Goal: Task Accomplishment & Management: Manage account settings

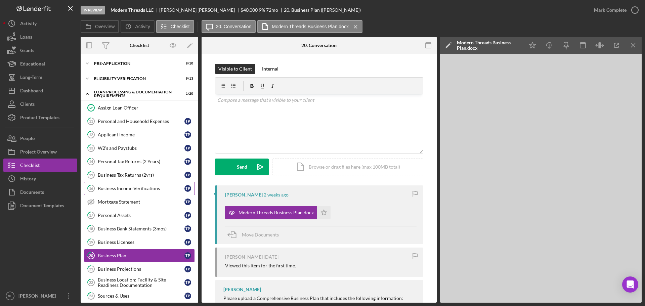
scroll to position [76, 0]
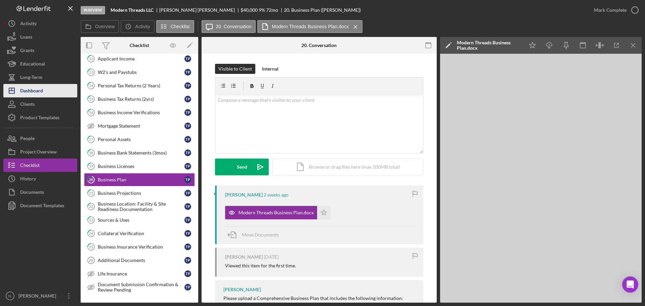
click at [39, 92] on div "Dashboard" at bounding box center [31, 91] width 23 height 15
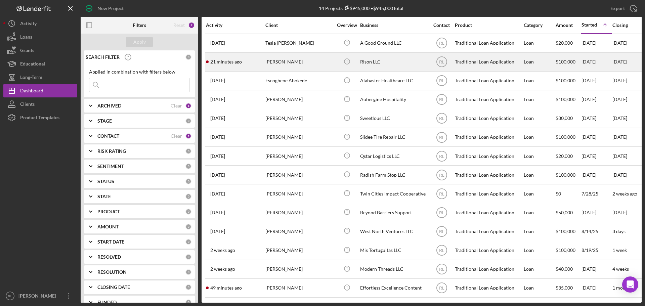
click at [319, 67] on div "[PERSON_NAME]" at bounding box center [298, 62] width 67 height 18
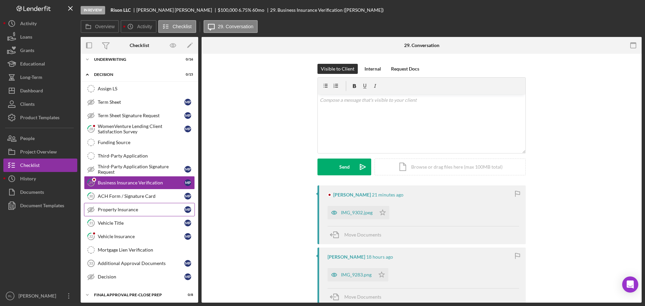
scroll to position [69, 0]
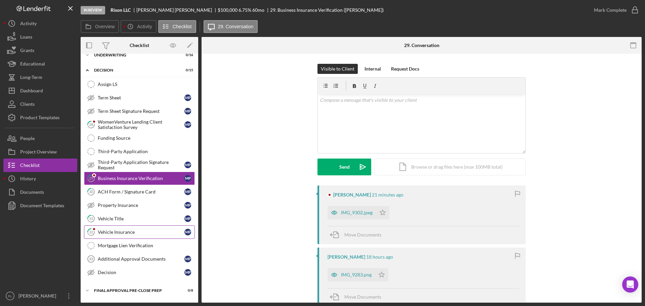
click at [115, 230] on div "Vehicle Insurance" at bounding box center [141, 232] width 87 height 5
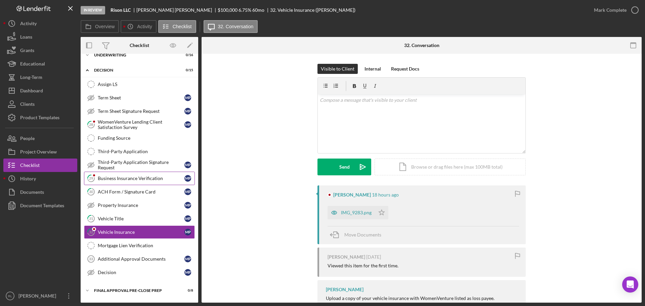
click at [124, 184] on link "29 Business Insurance Verification M P" at bounding box center [139, 178] width 111 height 13
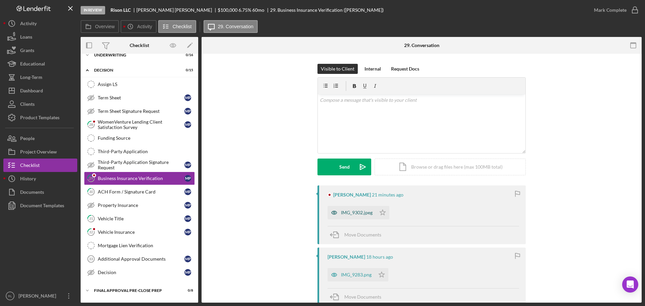
click at [361, 212] on div "IMG_9302.jpeg" at bounding box center [357, 212] width 32 height 5
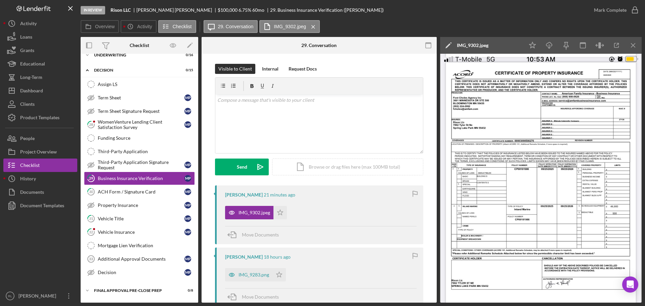
click at [363, 208] on img at bounding box center [541, 178] width 202 height 249
click at [363, 48] on icon "button" at bounding box center [616, 45] width 15 height 15
click at [148, 193] on div "ACH Form / Signature Card" at bounding box center [141, 191] width 87 height 5
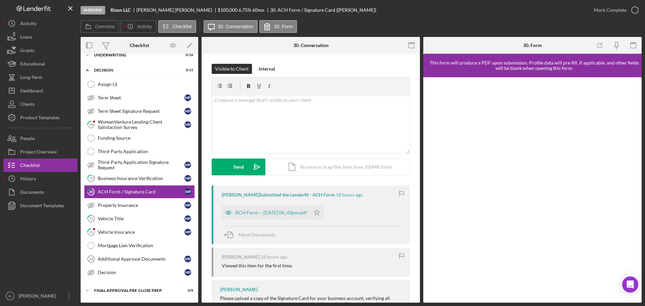
scroll to position [64, 0]
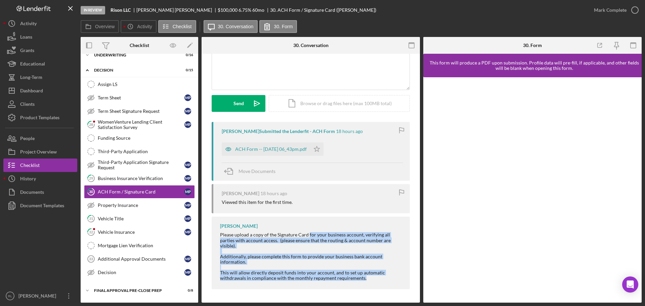
drag, startPoint x: 308, startPoint y: 228, endPoint x: 382, endPoint y: 279, distance: 89.9
click at [363, 279] on div "[PERSON_NAME] Please upload a copy of the Signature Card for your business acco…" at bounding box center [311, 253] width 198 height 73
click at [363, 279] on div "Additionally, please complete this form to provide your business bank account i…" at bounding box center [311, 267] width 183 height 27
drag, startPoint x: 392, startPoint y: 278, endPoint x: 218, endPoint y: 236, distance: 178.6
click at [218, 236] on div "[PERSON_NAME] Please upload a copy of the Signature Card for your business acco…" at bounding box center [311, 253] width 198 height 73
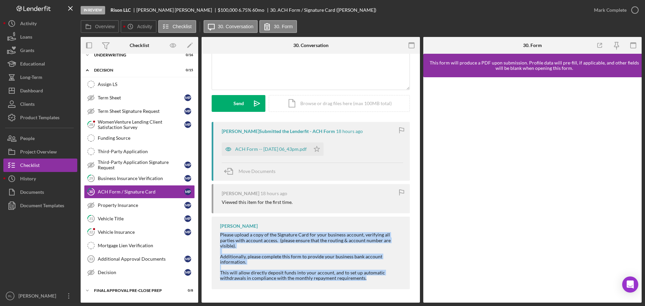
click at [218, 236] on div "[PERSON_NAME] Please upload a copy of the Signature Card for your business acco…" at bounding box center [311, 253] width 198 height 73
drag, startPoint x: 218, startPoint y: 236, endPoint x: 384, endPoint y: 279, distance: 171.8
click at [363, 279] on div "[PERSON_NAME] Please upload a copy of the Signature Card for your business acco…" at bounding box center [311, 253] width 198 height 73
click at [363, 279] on div "Additionally, please complete this form to provide your business bank account i…" at bounding box center [311, 267] width 183 height 27
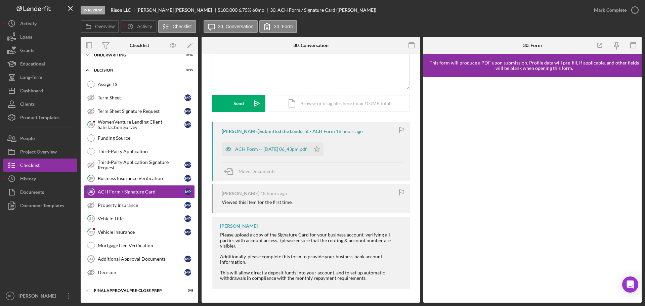
click at [326, 238] on div "Please upload a copy of the Signature Card for your business account, verifying…" at bounding box center [311, 240] width 183 height 16
click at [143, 229] on link "32 Vehicle Insurance M P" at bounding box center [139, 231] width 111 height 13
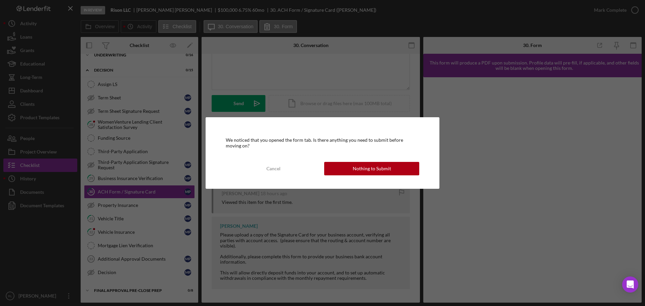
click at [357, 160] on div "We noticed that you opened the form tab. Is there anything you need to submit b…" at bounding box center [323, 152] width 234 height 71
click at [358, 161] on div "We noticed that you opened the form tab. Is there anything you need to submit b…" at bounding box center [323, 152] width 234 height 71
click at [361, 168] on div "Nothing to Submit" at bounding box center [372, 168] width 38 height 13
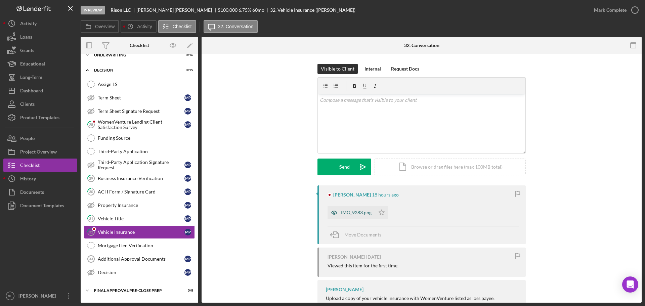
click at [358, 209] on div "IMG_9283.png" at bounding box center [351, 212] width 47 height 13
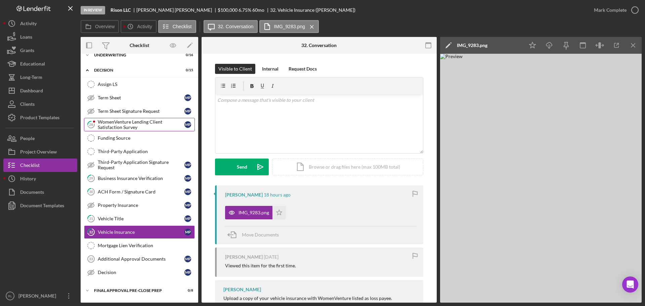
click at [140, 124] on div "WomenVenture Lending Client Satisfaction Survey" at bounding box center [141, 124] width 87 height 11
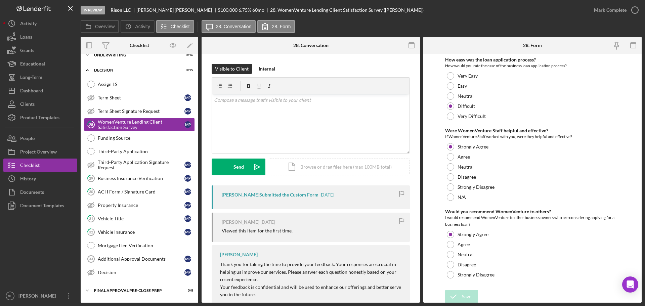
click at [334, 235] on div "[PERSON_NAME] [DATE] Viewed this item for the first time." at bounding box center [311, 227] width 198 height 29
click at [132, 219] on div "Vehicle Title" at bounding box center [141, 218] width 87 height 5
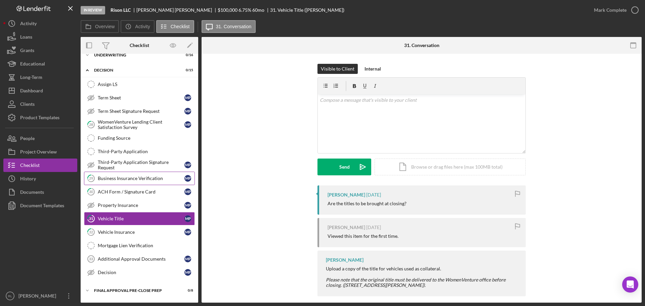
click at [138, 184] on link "29 Business Insurance Verification M P" at bounding box center [139, 178] width 111 height 13
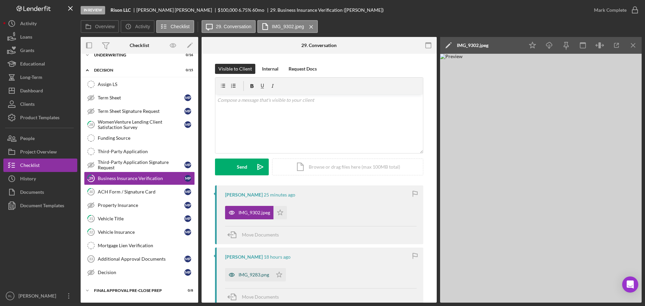
click at [250, 275] on div "IMG_9283.png" at bounding box center [254, 274] width 31 height 5
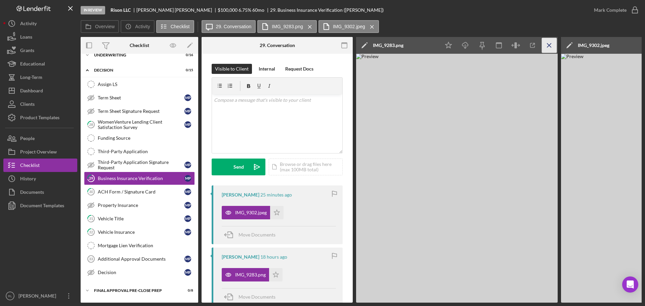
click at [363, 44] on icon "Icon/Menu Close" at bounding box center [549, 45] width 15 height 15
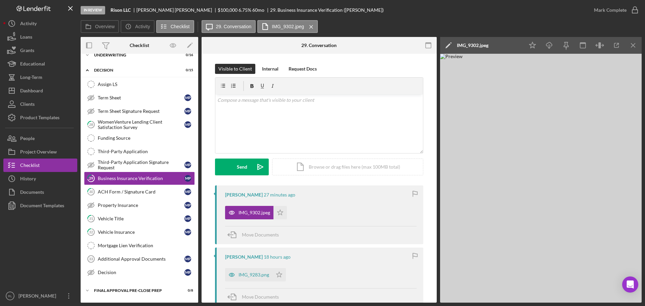
click at [30, 229] on div at bounding box center [40, 250] width 74 height 77
click at [363, 40] on icon "Icon/Menu Close" at bounding box center [633, 45] width 15 height 15
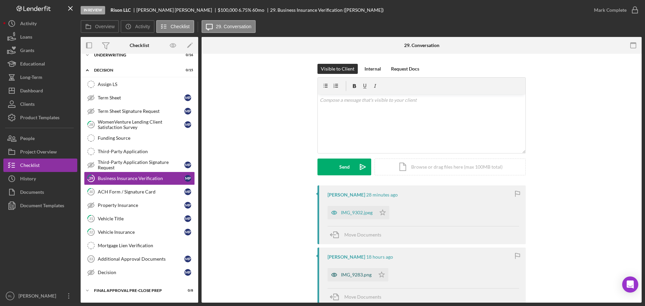
click at [347, 276] on div "IMG_9283.png" at bounding box center [356, 274] width 31 height 5
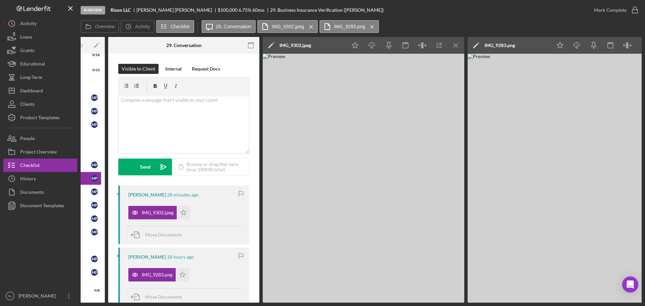
scroll to position [0, 121]
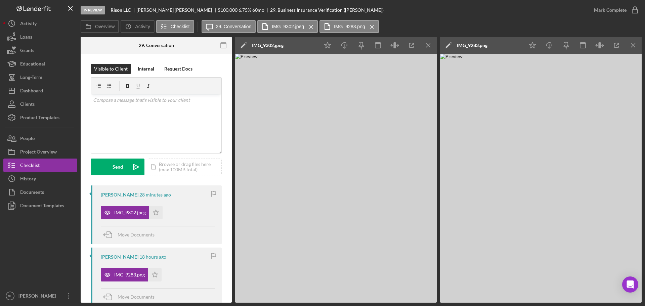
drag, startPoint x: 478, startPoint y: 237, endPoint x: 510, endPoint y: 234, distance: 32.8
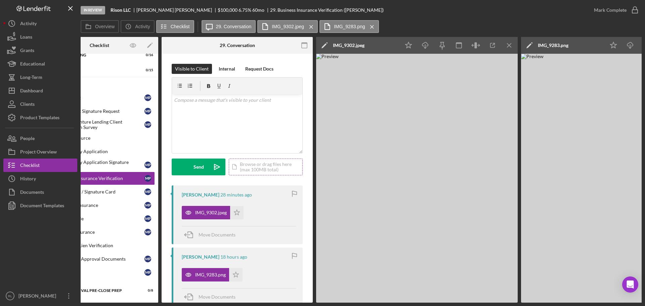
scroll to position [0, 0]
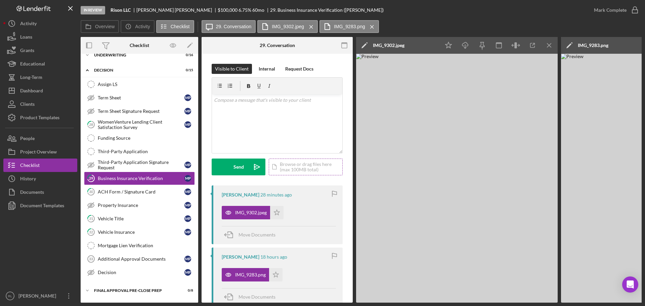
drag, startPoint x: 381, startPoint y: 168, endPoint x: 299, endPoint y: 163, distance: 82.5
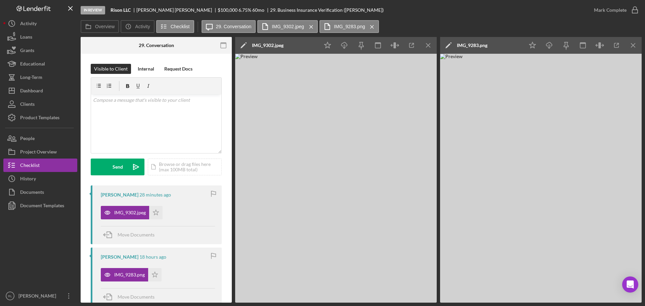
drag, startPoint x: 392, startPoint y: 163, endPoint x: 460, endPoint y: 162, distance: 68.6
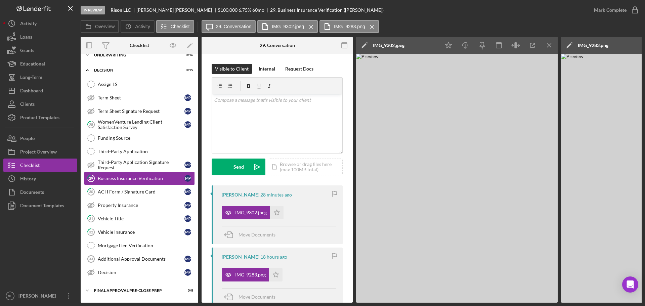
drag, startPoint x: 474, startPoint y: 168, endPoint x: 431, endPoint y: 168, distance: 43.0
click at [363, 48] on icon "Icon/Menu Close" at bounding box center [549, 45] width 15 height 15
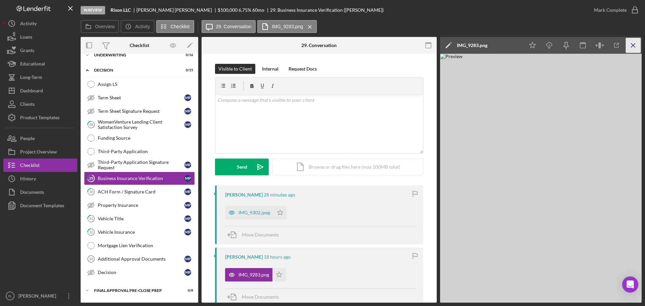
click at [363, 46] on icon "Icon/Menu Close" at bounding box center [633, 45] width 15 height 15
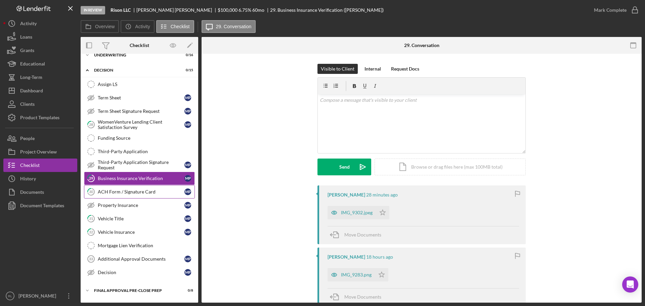
click at [152, 191] on div "ACH Form / Signature Card" at bounding box center [141, 191] width 87 height 5
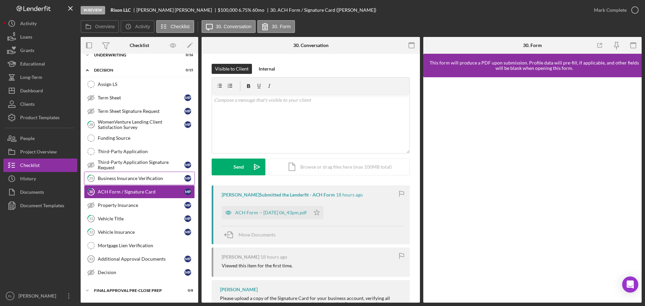
click at [149, 177] on div "Business Insurance Verification" at bounding box center [141, 178] width 87 height 5
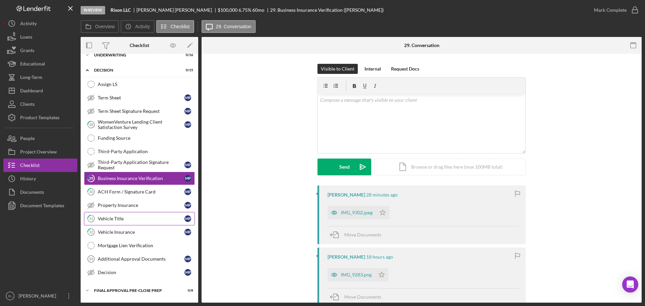
click at [133, 221] on div "Vehicle Title" at bounding box center [141, 218] width 87 height 5
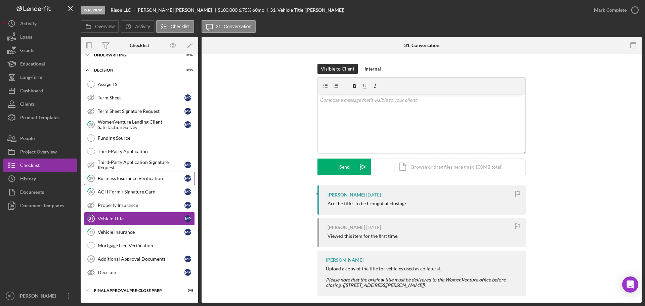
click at [134, 183] on link "29 Business Insurance Verification M P" at bounding box center [139, 178] width 111 height 13
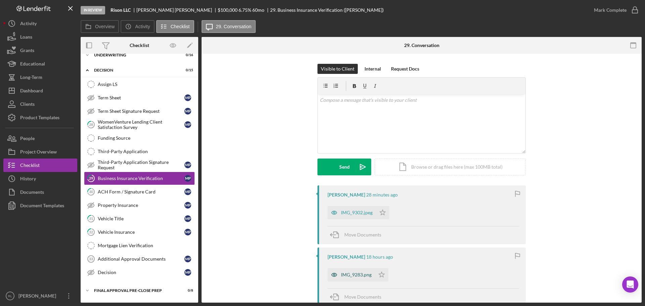
click at [348, 275] on div "IMG_9283.png" at bounding box center [356, 274] width 31 height 5
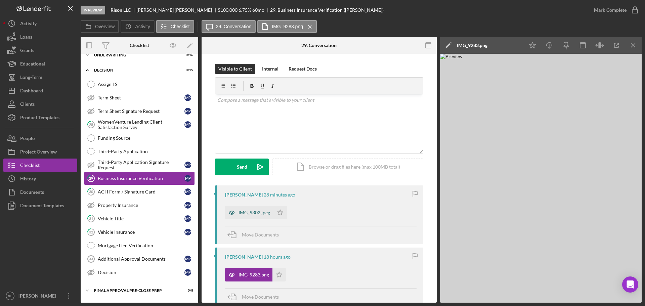
click at [244, 210] on div "IMG_9302.jpeg" at bounding box center [255, 212] width 32 height 5
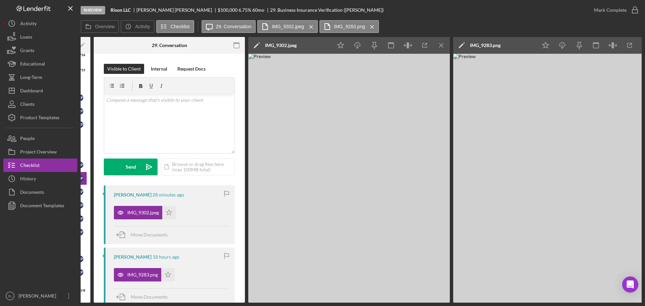
scroll to position [0, 121]
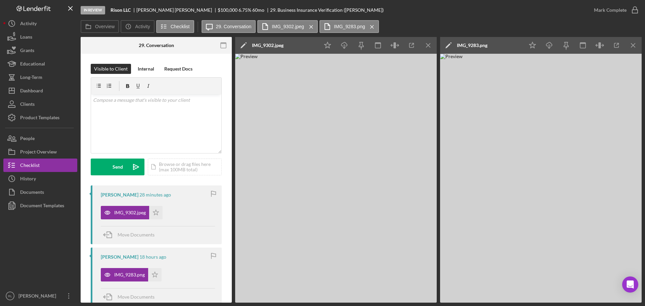
drag, startPoint x: 302, startPoint y: 226, endPoint x: 340, endPoint y: 226, distance: 38.6
click at [363, 41] on icon "Icon/Menu Close" at bounding box center [428, 45] width 15 height 15
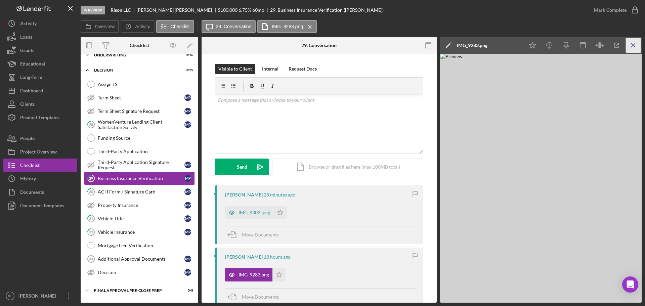
click at [363, 46] on icon "Icon/Menu Close" at bounding box center [633, 45] width 15 height 15
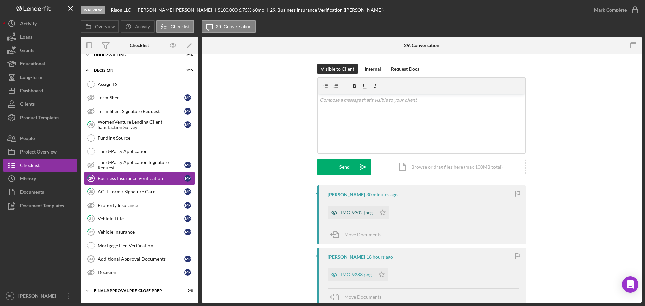
click at [342, 210] on div "IMG_9302.jpeg" at bounding box center [357, 212] width 32 height 5
